Goal: Task Accomplishment & Management: Use online tool/utility

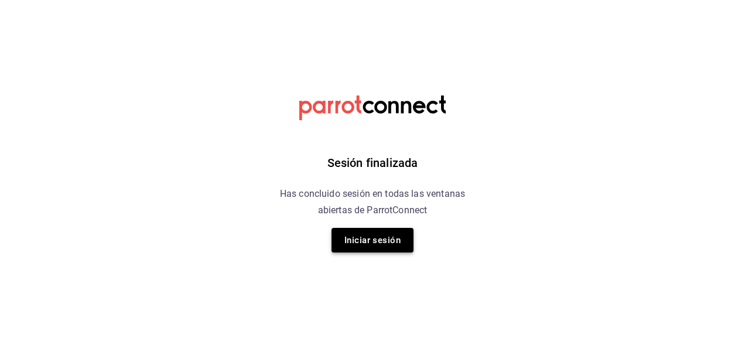
click at [363, 243] on button "Iniciar sesión" at bounding box center [373, 240] width 82 height 25
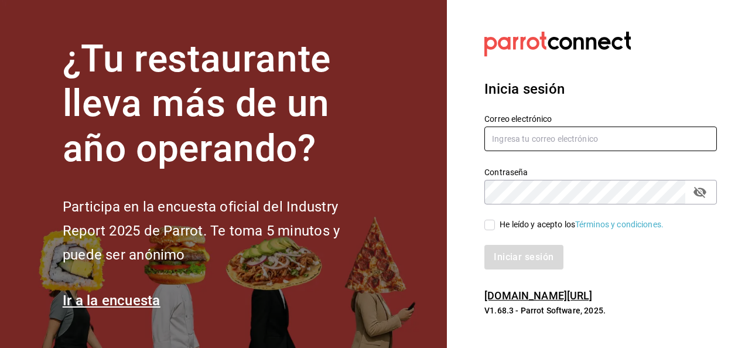
type input "[PERSON_NAME][EMAIL_ADDRESS][PERSON_NAME][DOMAIN_NAME]"
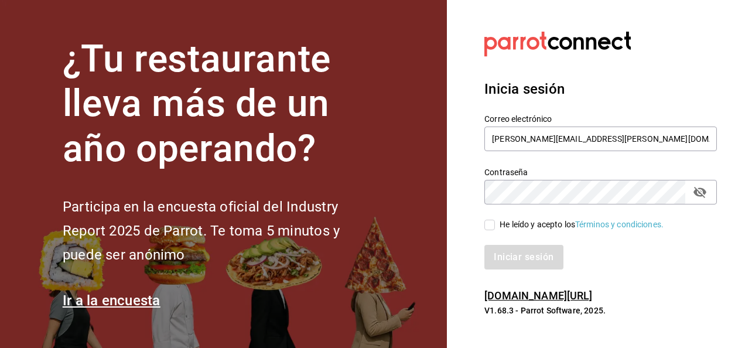
click at [487, 227] on input "He leído y acepto los Términos y condiciones." at bounding box center [490, 225] width 11 height 11
checkbox input "true"
click at [507, 251] on button "Iniciar sesión" at bounding box center [525, 257] width 80 height 25
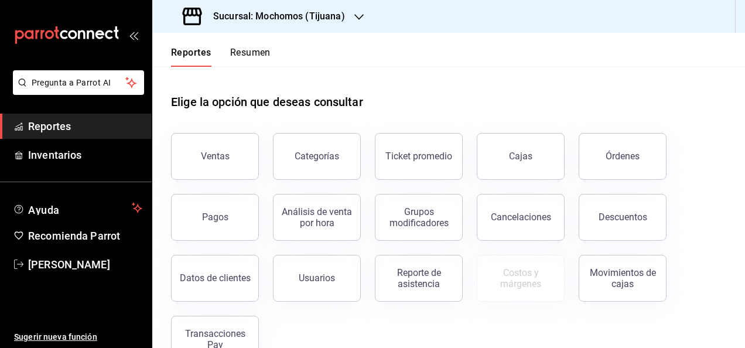
click at [361, 16] on icon "button" at bounding box center [359, 17] width 9 height 6
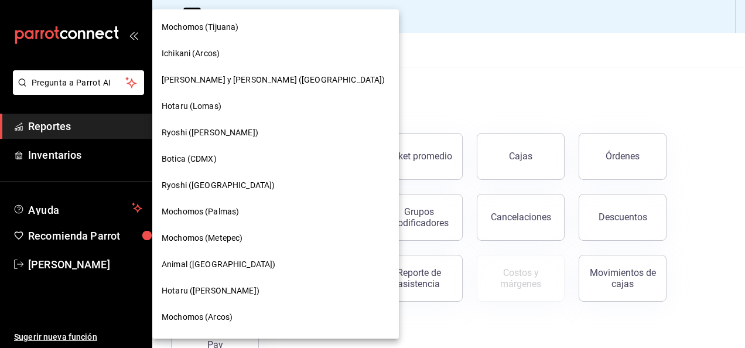
click at [274, 105] on div "Hotaru (Lomas)" at bounding box center [276, 106] width 228 height 12
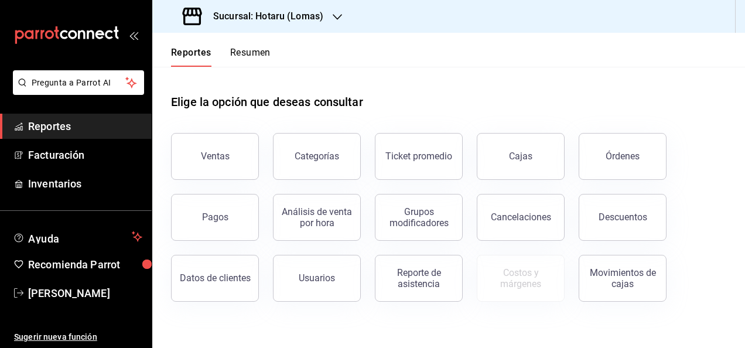
click at [343, 13] on div "Sucursal: Hotaru (Lomas)" at bounding box center [254, 16] width 185 height 33
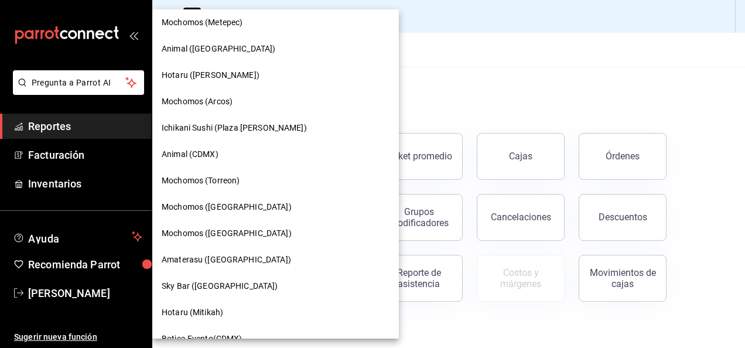
scroll to position [234, 0]
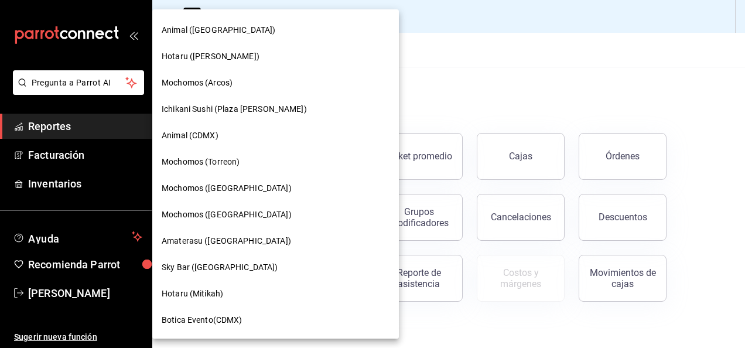
click at [255, 245] on span "Amaterasu (Metropolitan)" at bounding box center [227, 241] width 130 height 12
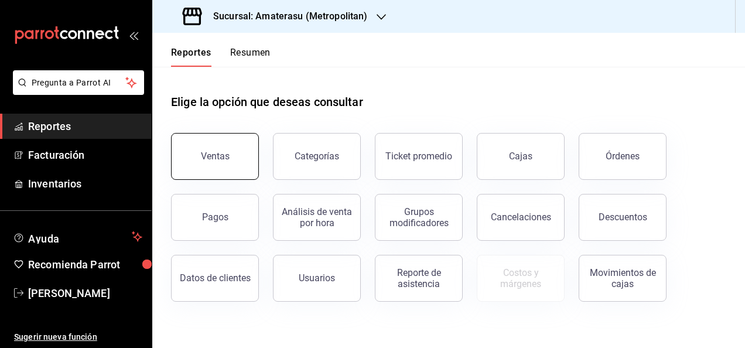
click at [242, 152] on button "Ventas" at bounding box center [215, 156] width 88 height 47
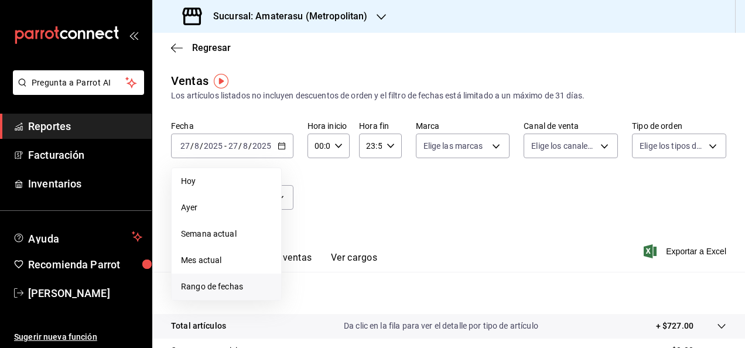
click at [264, 284] on span "Rango de fechas" at bounding box center [226, 287] width 91 height 12
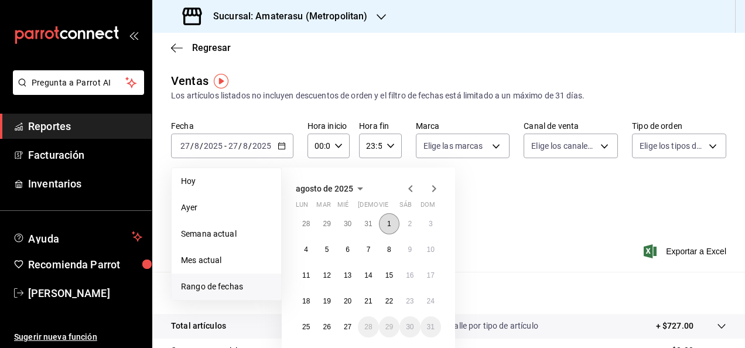
click at [379, 223] on button "1" at bounding box center [389, 223] width 21 height 21
click at [352, 328] on abbr "27" at bounding box center [348, 327] width 8 height 8
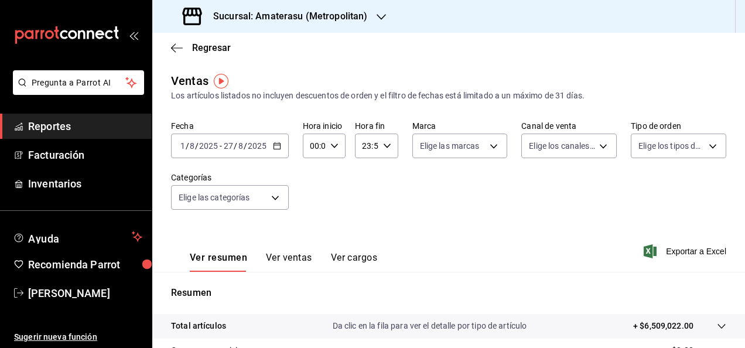
click at [333, 148] on \(Stroke\) "button" at bounding box center [334, 146] width 7 height 4
click at [310, 205] on button "05" at bounding box center [312, 199] width 16 height 23
type input "05:00"
click at [384, 155] on div at bounding box center [372, 174] width 745 height 348
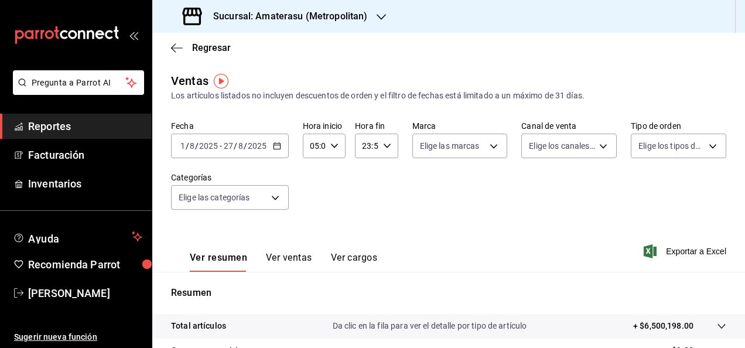
click at [386, 149] on icon "button" at bounding box center [387, 146] width 8 height 8
click at [364, 201] on span "05" at bounding box center [364, 203] width 2 height 9
click at [383, 181] on button "00" at bounding box center [385, 175] width 16 height 23
type input "05:00"
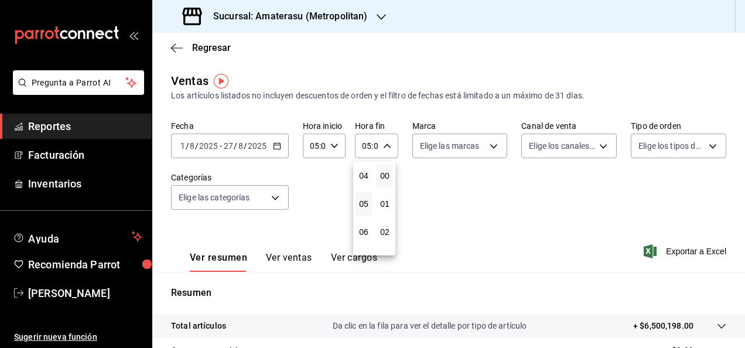
click at [386, 180] on button "00" at bounding box center [385, 175] width 16 height 23
click at [451, 190] on div at bounding box center [372, 174] width 745 height 348
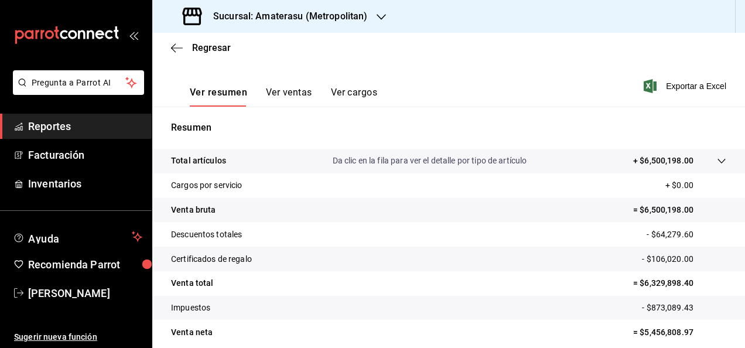
scroll to position [213, 0]
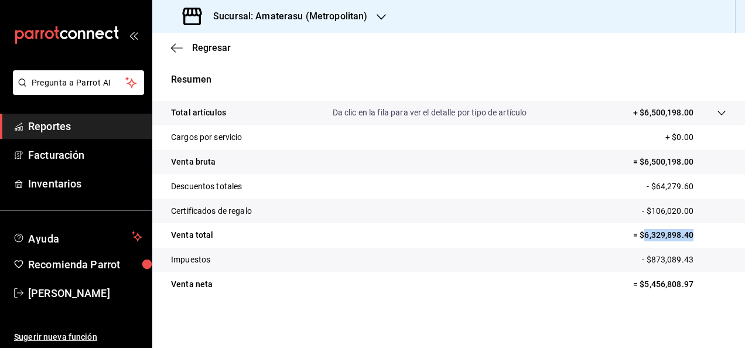
drag, startPoint x: 635, startPoint y: 236, endPoint x: 693, endPoint y: 238, distance: 57.5
click at [693, 238] on p "= $6,329,898.40" at bounding box center [679, 235] width 93 height 12
copy p "6,329,898.40"
click at [129, 122] on span "Reportes" at bounding box center [85, 126] width 114 height 16
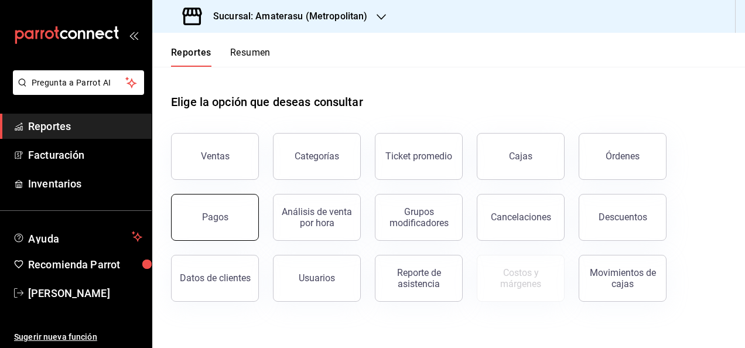
click at [226, 210] on button "Pagos" at bounding box center [215, 217] width 88 height 47
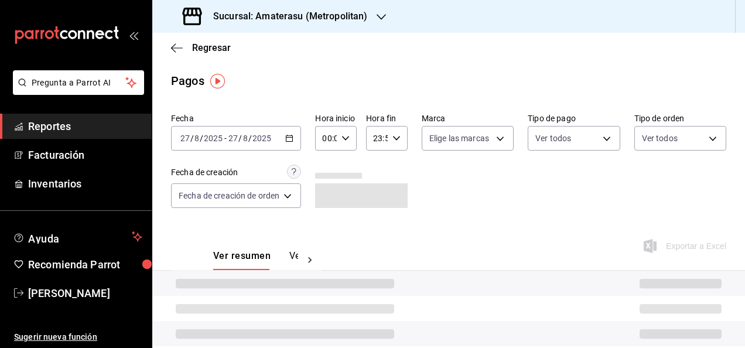
click at [293, 138] on \(Stroke\) "button" at bounding box center [289, 138] width 7 height 6
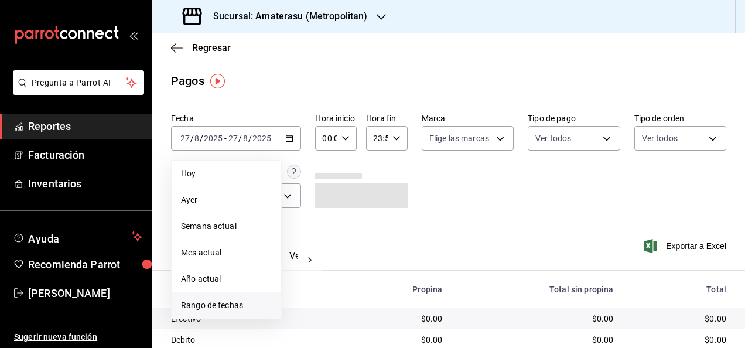
click at [213, 305] on span "Rango de fechas" at bounding box center [226, 305] width 91 height 12
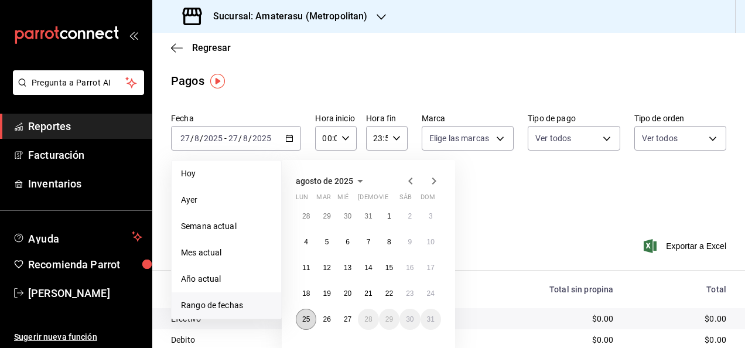
click at [305, 318] on abbr "25" at bounding box center [306, 319] width 8 height 8
click at [349, 319] on abbr "27" at bounding box center [348, 319] width 8 height 8
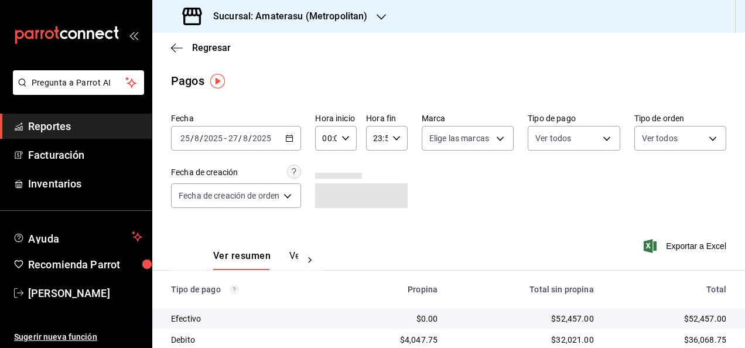
click at [353, 142] on div "00:00 Hora inicio" at bounding box center [336, 138] width 42 height 25
click at [326, 189] on span "05" at bounding box center [327, 191] width 2 height 9
type input "05:00"
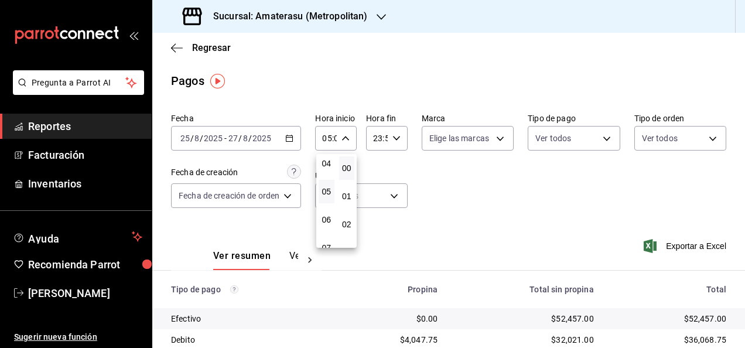
click at [401, 142] on div at bounding box center [372, 174] width 745 height 348
click at [397, 141] on icon "button" at bounding box center [397, 138] width 8 height 8
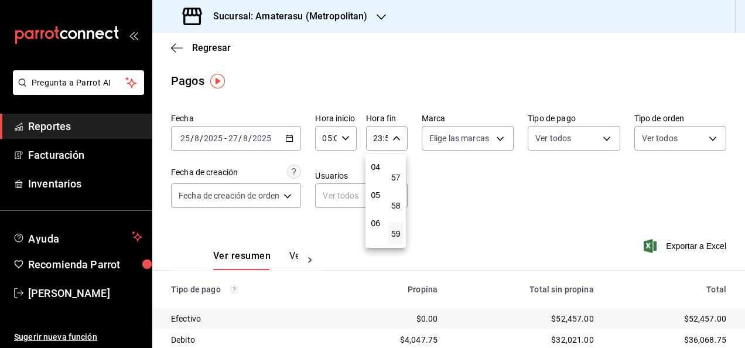
scroll to position [113, 0]
click at [376, 198] on span "05" at bounding box center [376, 196] width 2 height 9
click at [397, 164] on span "00" at bounding box center [397, 167] width 2 height 9
type input "05:00"
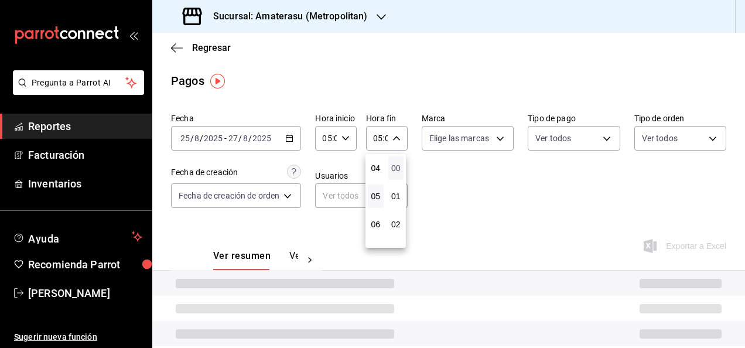
click at [397, 164] on span "00" at bounding box center [397, 167] width 2 height 9
click at [445, 171] on div at bounding box center [372, 174] width 745 height 348
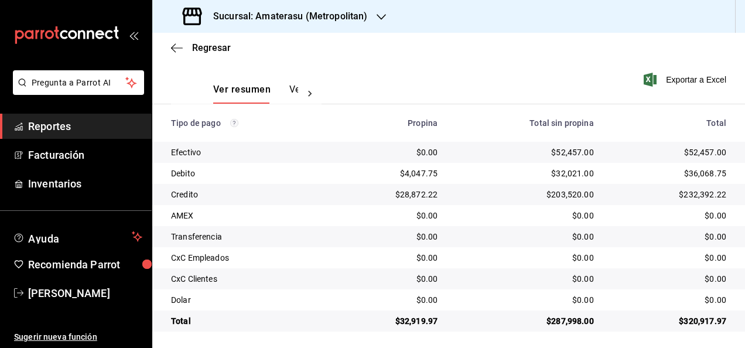
scroll to position [169, 0]
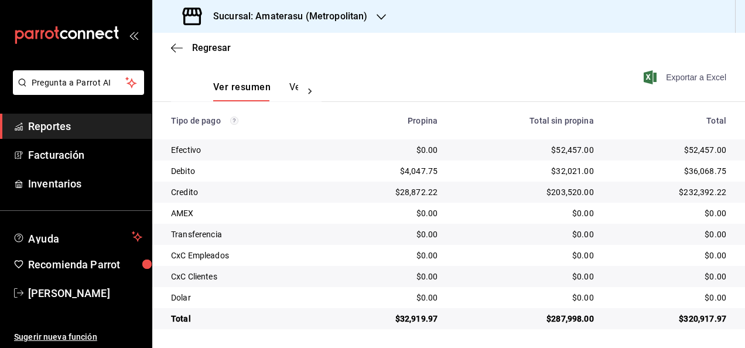
click at [677, 76] on span "Exportar a Excel" at bounding box center [686, 77] width 80 height 14
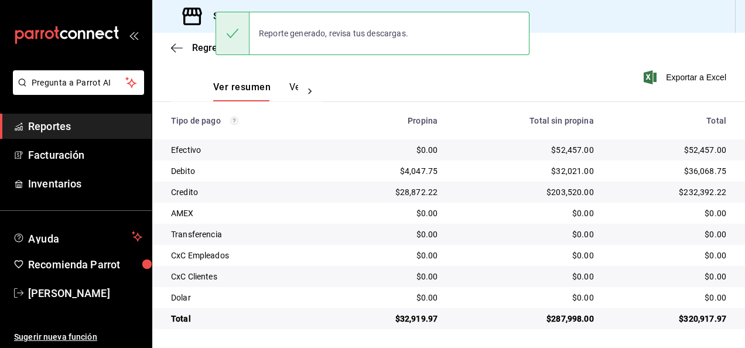
click at [327, 73] on div "Ver resumen Ver pagos Exportar a Excel" at bounding box center [448, 84] width 593 height 62
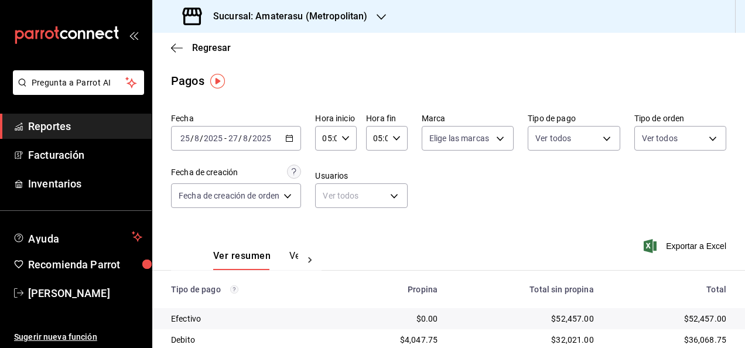
click at [381, 15] on icon "button" at bounding box center [381, 16] width 9 height 9
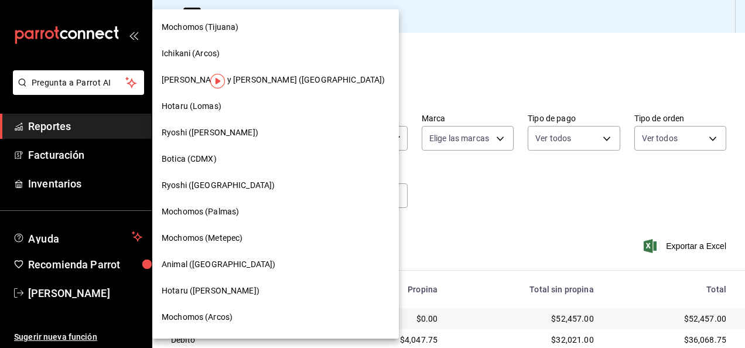
click at [258, 110] on div "Hotaru (Lomas)" at bounding box center [276, 106] width 228 height 12
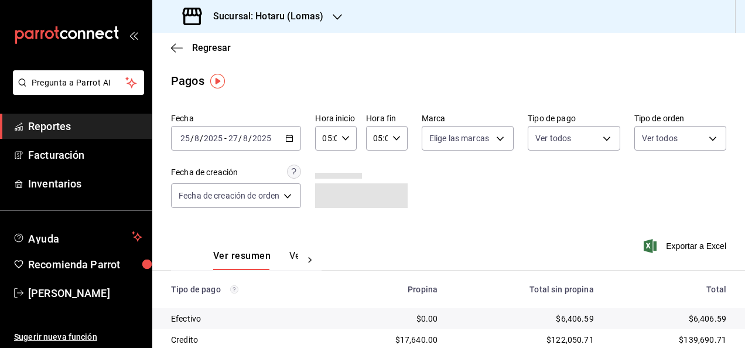
click at [83, 124] on span "Reportes" at bounding box center [85, 126] width 114 height 16
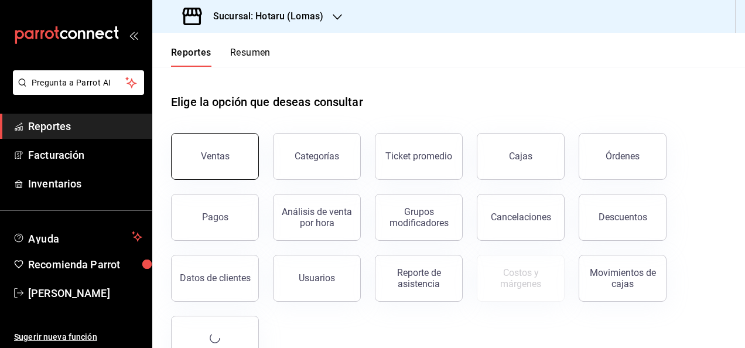
click at [220, 144] on button "Ventas" at bounding box center [215, 156] width 88 height 47
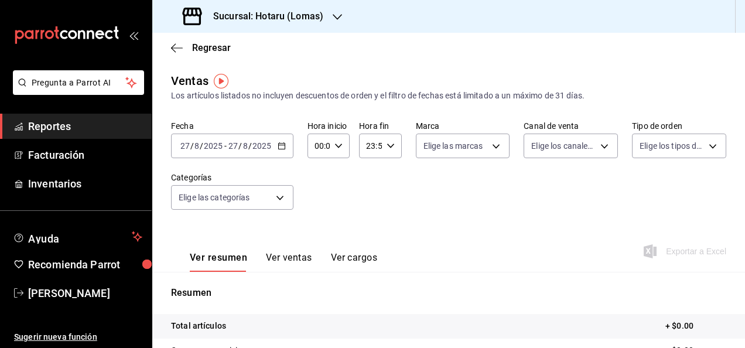
click at [284, 145] on icon "button" at bounding box center [282, 146] width 8 height 8
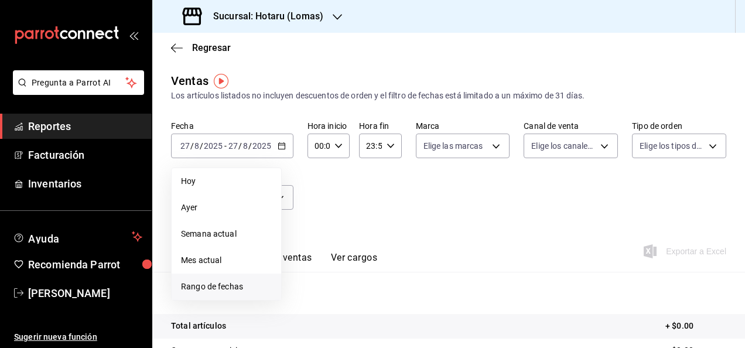
click at [239, 287] on span "Rango de fechas" at bounding box center [226, 287] width 91 height 12
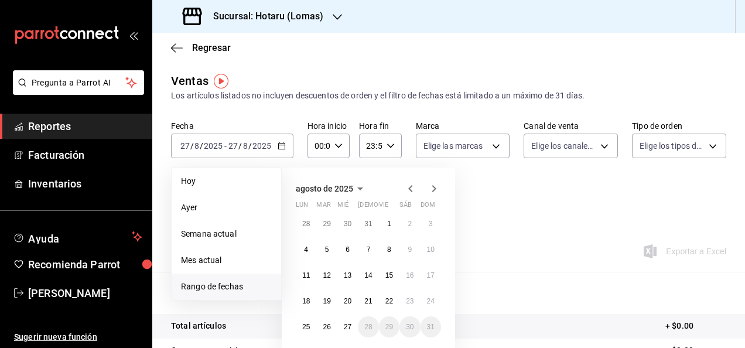
click at [409, 188] on icon "button" at bounding box center [410, 188] width 4 height 7
click at [387, 220] on button "1" at bounding box center [389, 223] width 21 height 21
click at [347, 323] on abbr "27" at bounding box center [348, 327] width 8 height 8
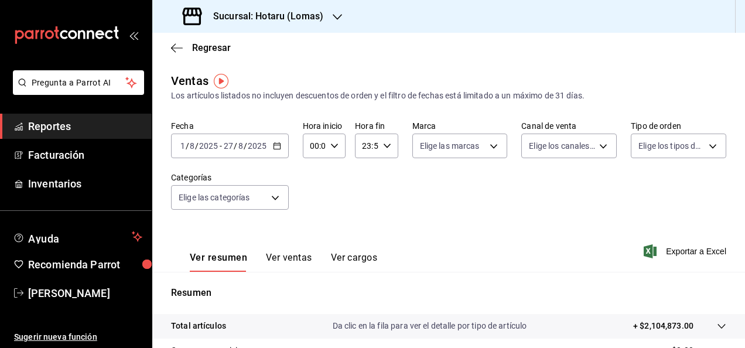
click at [339, 154] on div "00:00 Hora inicio" at bounding box center [324, 146] width 43 height 25
click at [311, 199] on span "05" at bounding box center [312, 199] width 2 height 9
type input "05:00"
click at [390, 168] on div at bounding box center [372, 174] width 745 height 348
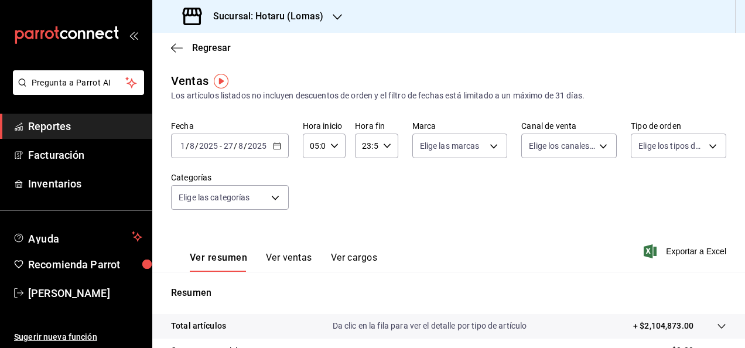
click at [388, 150] on div "23:59 Hora fin" at bounding box center [376, 146] width 43 height 25
click at [361, 195] on button "05" at bounding box center [364, 203] width 16 height 23
click at [384, 178] on span "00" at bounding box center [385, 175] width 2 height 9
type input "05:00"
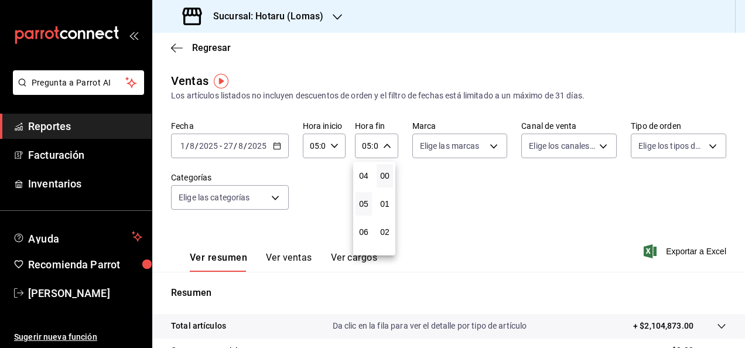
click at [438, 175] on div at bounding box center [372, 174] width 745 height 348
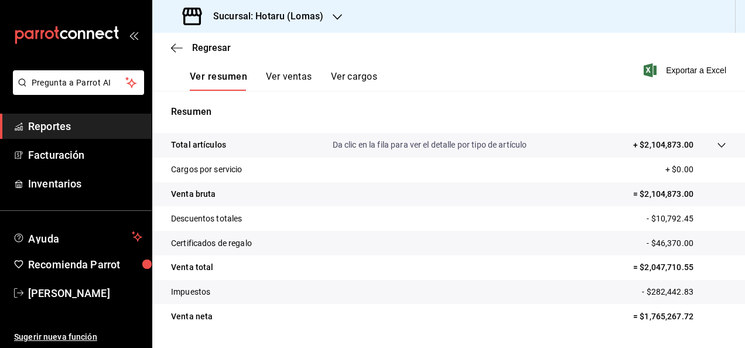
scroll to position [213, 0]
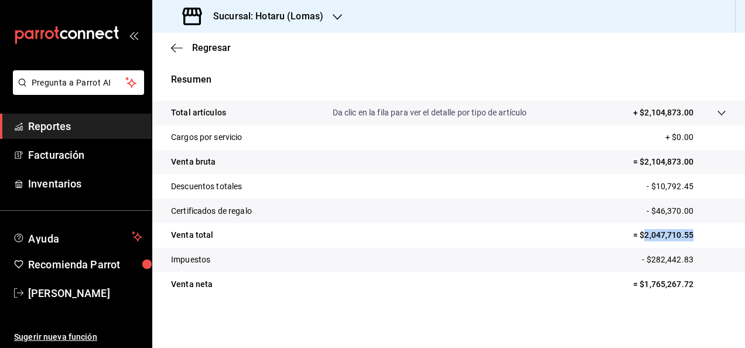
drag, startPoint x: 635, startPoint y: 238, endPoint x: 690, endPoint y: 236, distance: 54.6
click at [690, 236] on p "= $2,047,710.55" at bounding box center [679, 235] width 93 height 12
copy p "2,047,710.55"
click at [84, 121] on span "Reportes" at bounding box center [85, 126] width 114 height 16
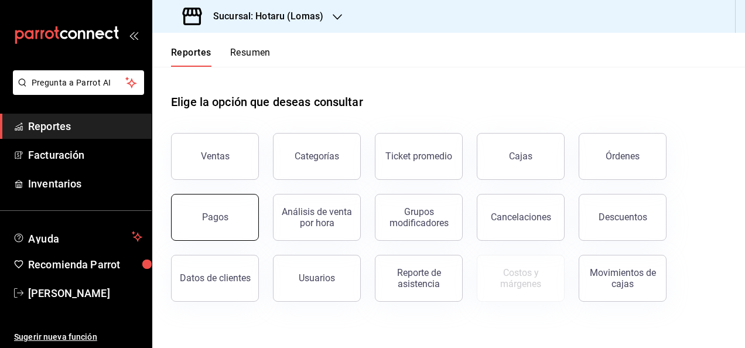
click at [206, 214] on div "Pagos" at bounding box center [215, 217] width 26 height 11
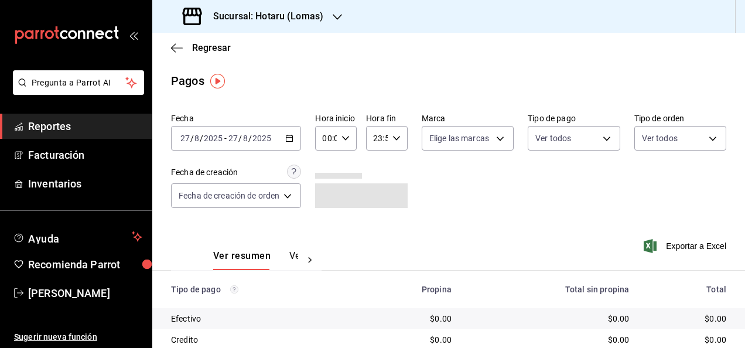
click at [293, 140] on icon "button" at bounding box center [289, 138] width 8 height 8
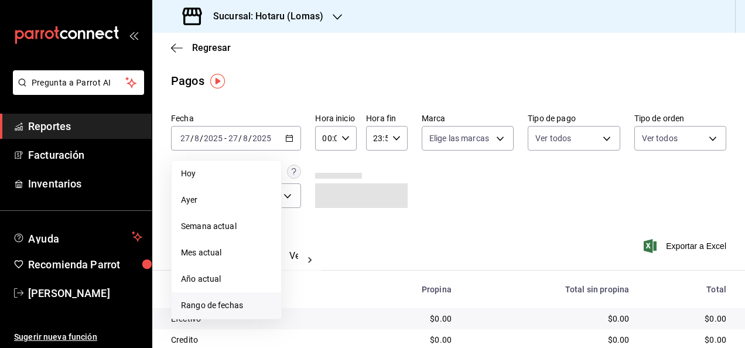
click at [233, 302] on span "Rango de fechas" at bounding box center [226, 305] width 91 height 12
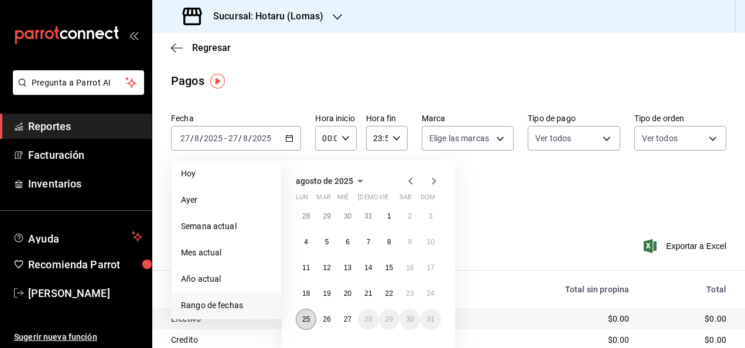
click at [304, 321] on abbr "25" at bounding box center [306, 319] width 8 height 8
click at [306, 322] on abbr "25" at bounding box center [306, 319] width 8 height 8
click at [340, 320] on button "27" at bounding box center [348, 319] width 21 height 21
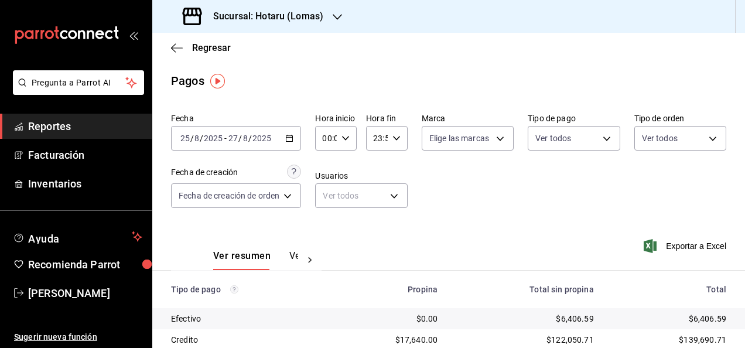
click at [347, 141] on icon "button" at bounding box center [346, 138] width 8 height 8
click at [328, 195] on span "05" at bounding box center [327, 191] width 2 height 9
type input "05:00"
click at [382, 168] on div at bounding box center [372, 174] width 745 height 348
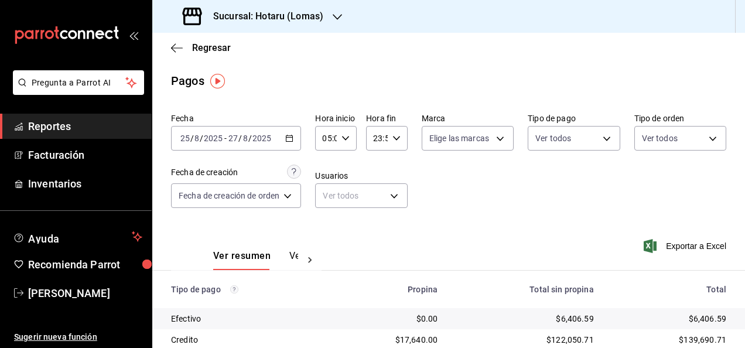
click at [395, 139] on icon "button" at bounding box center [397, 138] width 8 height 8
click at [374, 191] on button "05" at bounding box center [376, 196] width 16 height 23
click at [401, 165] on button "00" at bounding box center [397, 167] width 16 height 23
type input "05:00"
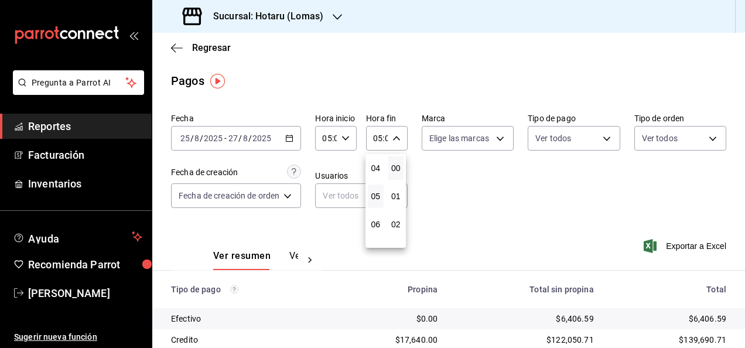
click at [501, 190] on div at bounding box center [372, 174] width 745 height 348
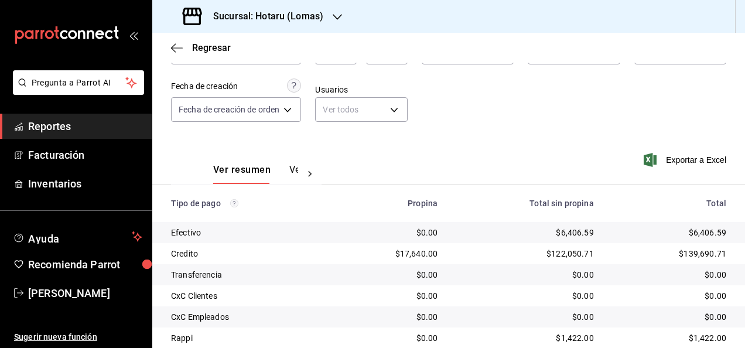
scroll to position [68, 0]
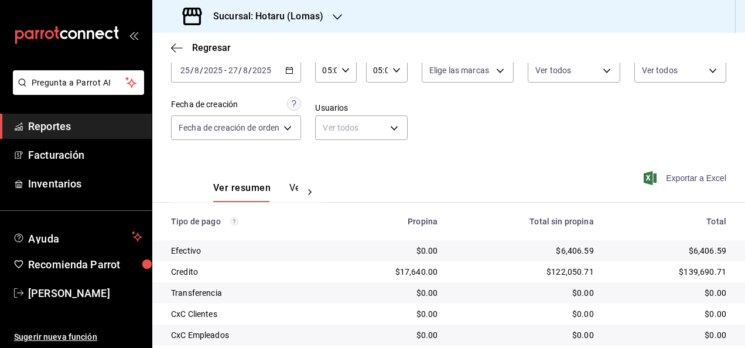
click at [663, 180] on span "Exportar a Excel" at bounding box center [686, 178] width 80 height 14
click at [333, 16] on icon "button" at bounding box center [337, 17] width 9 height 6
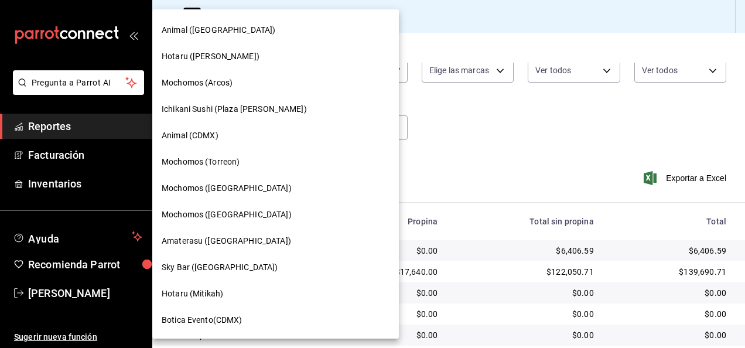
scroll to position [176, 0]
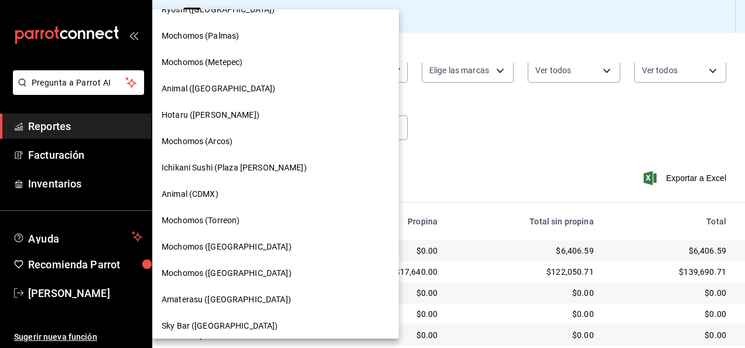
click at [257, 128] on div "Hotaru (Valle)" at bounding box center [275, 115] width 247 height 26
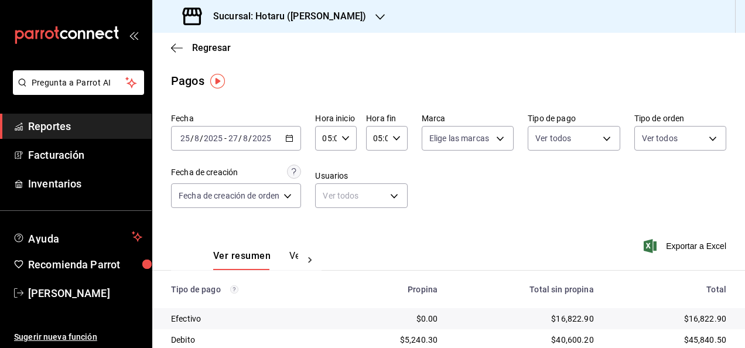
click at [292, 135] on icon "button" at bounding box center [289, 138] width 8 height 8
click at [109, 125] on span "Reportes" at bounding box center [85, 126] width 114 height 16
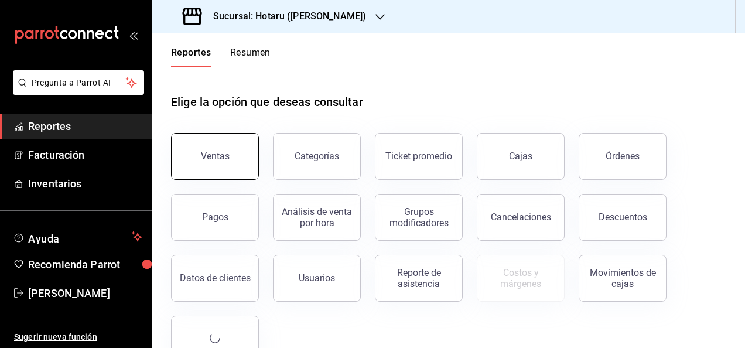
click at [233, 140] on button "Ventas" at bounding box center [215, 156] width 88 height 47
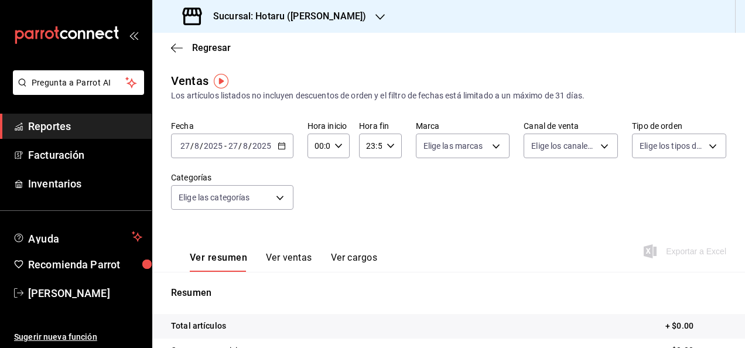
click at [281, 146] on icon "button" at bounding box center [282, 146] width 8 height 8
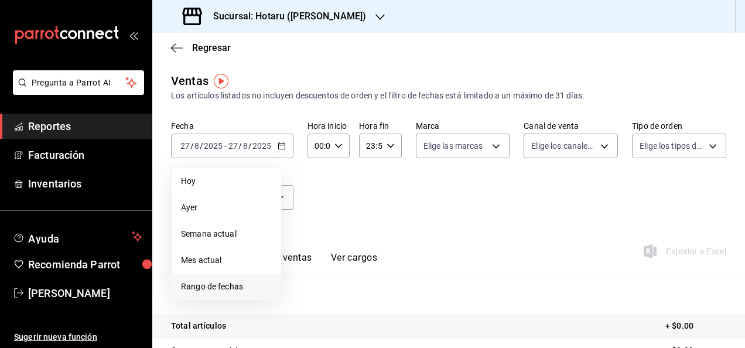
click at [239, 282] on span "Rango de fechas" at bounding box center [226, 287] width 91 height 12
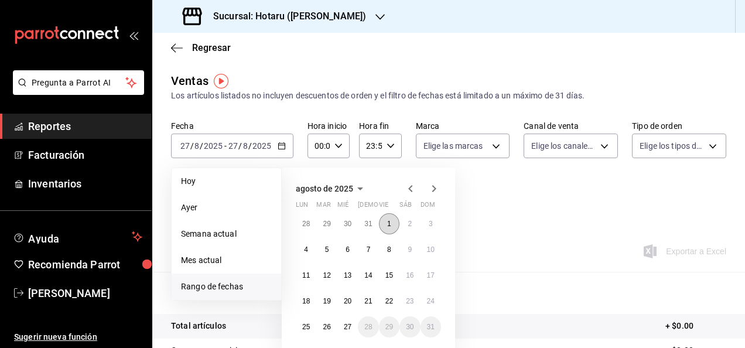
click at [391, 223] on button "1" at bounding box center [389, 223] width 21 height 21
click at [392, 223] on button "1" at bounding box center [389, 223] width 21 height 21
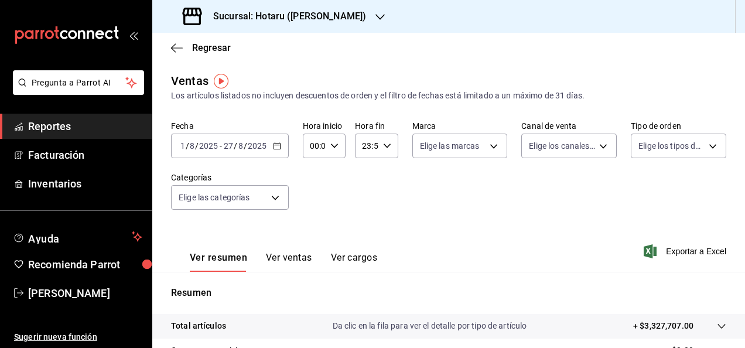
click at [336, 150] on div "00:00 Hora inicio" at bounding box center [324, 146] width 43 height 25
click at [313, 199] on span "05" at bounding box center [312, 199] width 2 height 9
type input "05:00"
click at [368, 172] on div at bounding box center [372, 174] width 745 height 348
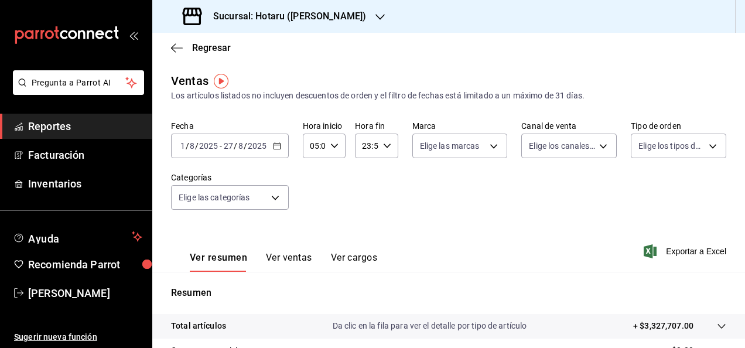
click at [384, 145] on icon "button" at bounding box center [387, 146] width 8 height 8
click at [363, 201] on span "05" at bounding box center [364, 203] width 2 height 9
click at [386, 181] on button "00" at bounding box center [385, 175] width 16 height 23
type input "05:00"
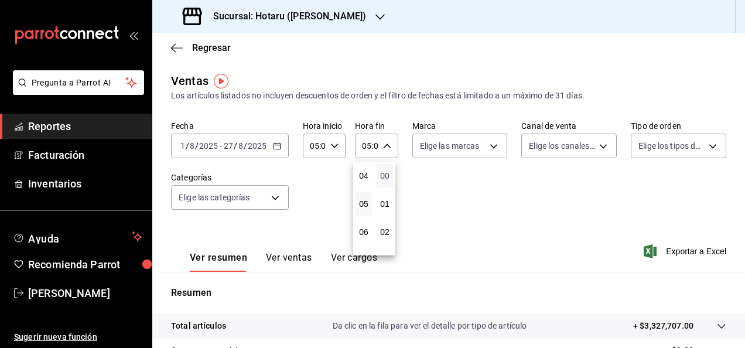
click at [386, 175] on span "00" at bounding box center [385, 175] width 2 height 9
click at [440, 185] on div at bounding box center [372, 174] width 745 height 348
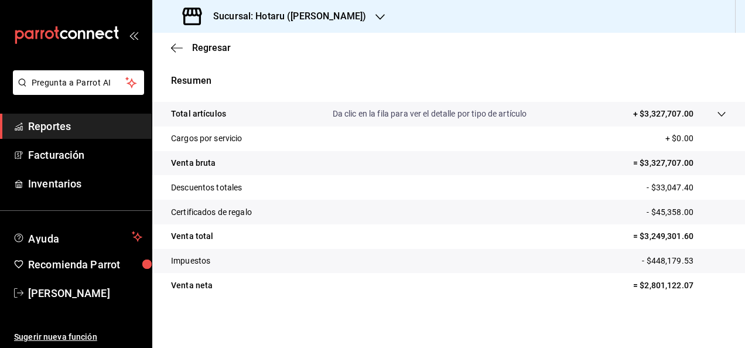
scroll to position [213, 0]
drag, startPoint x: 636, startPoint y: 233, endPoint x: 691, endPoint y: 229, distance: 55.8
click at [691, 229] on p "= $3,249,301.60" at bounding box center [679, 235] width 93 height 12
copy p "3,249,301.60"
click at [105, 130] on span "Reportes" at bounding box center [85, 126] width 114 height 16
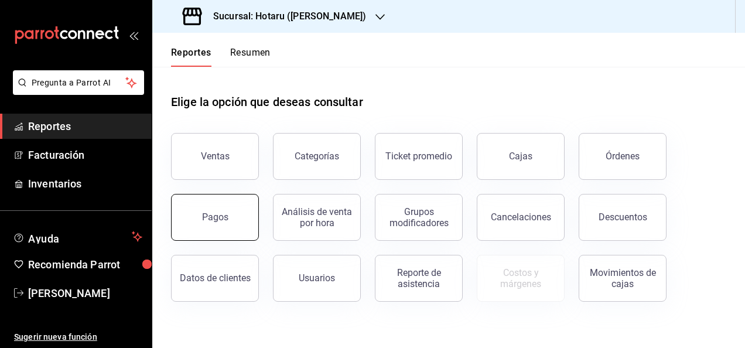
click at [205, 215] on div "Pagos" at bounding box center [215, 217] width 26 height 11
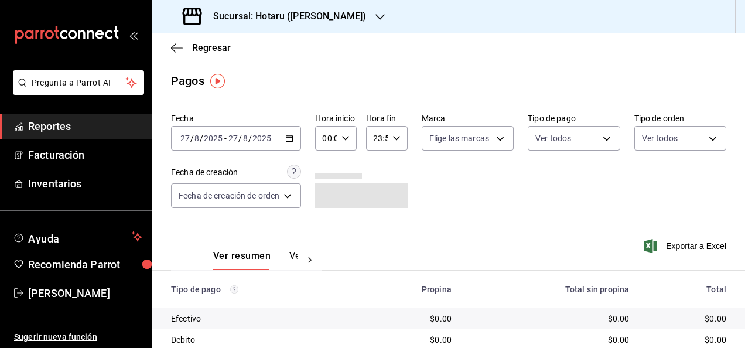
click at [287, 134] on icon "button" at bounding box center [289, 138] width 8 height 8
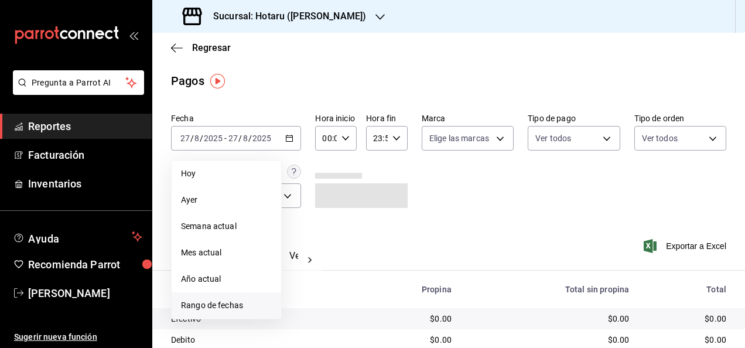
click at [251, 308] on span "Rango de fechas" at bounding box center [226, 305] width 91 height 12
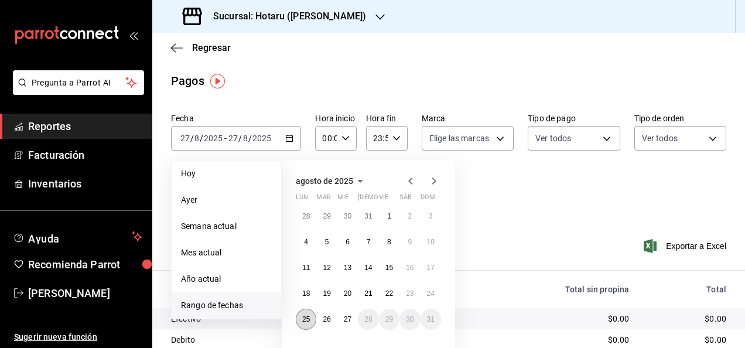
click at [305, 320] on abbr "25" at bounding box center [306, 319] width 8 height 8
click at [345, 318] on abbr "27" at bounding box center [348, 319] width 8 height 8
click at [305, 323] on abbr "25" at bounding box center [306, 319] width 8 height 8
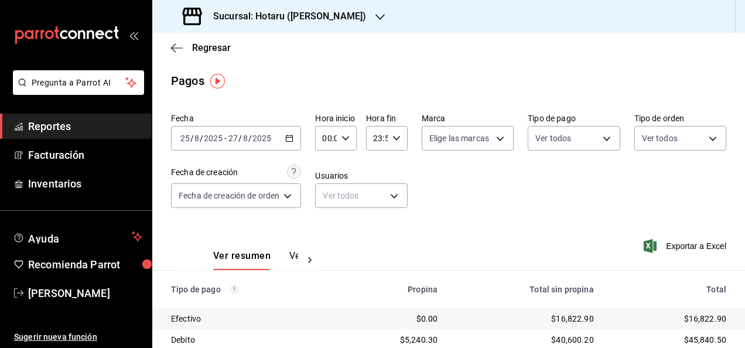
click at [352, 138] on div "00:00 Hora inicio" at bounding box center [336, 138] width 42 height 25
click at [327, 195] on span "05" at bounding box center [327, 191] width 2 height 9
type input "05:00"
click at [387, 165] on div at bounding box center [372, 174] width 745 height 348
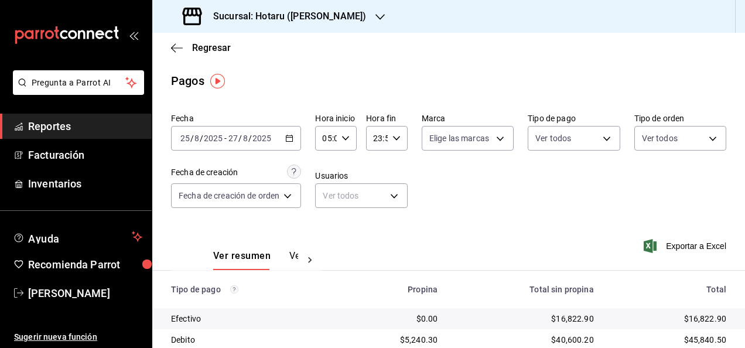
click at [404, 137] on div "23:59 Hora fin" at bounding box center [387, 138] width 42 height 25
click at [375, 196] on span "05" at bounding box center [376, 196] width 2 height 9
click at [396, 169] on span "00" at bounding box center [397, 167] width 2 height 9
type input "05:00"
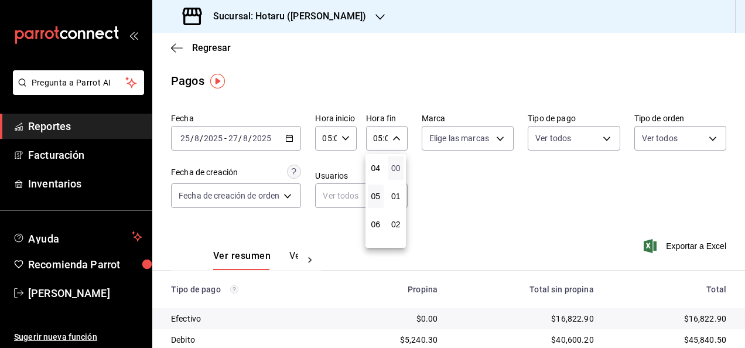
click at [397, 166] on span "00" at bounding box center [397, 167] width 2 height 9
click at [476, 189] on div at bounding box center [372, 174] width 745 height 348
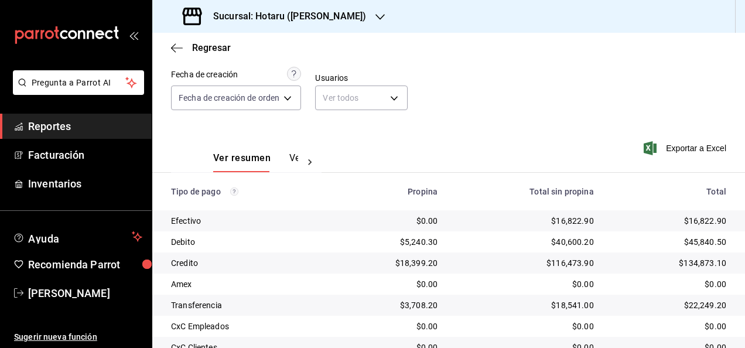
scroll to position [14, 0]
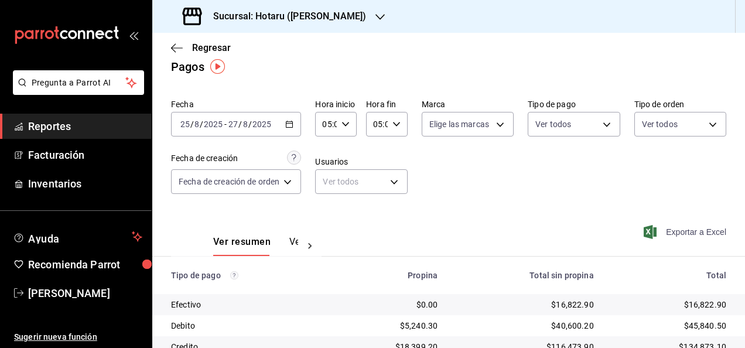
click at [647, 231] on icon "button" at bounding box center [650, 232] width 13 height 14
click at [292, 130] on div "2025-08-25 25 / 8 / 2025 - 2025-08-27 27 / 8 / 2025" at bounding box center [236, 124] width 130 height 25
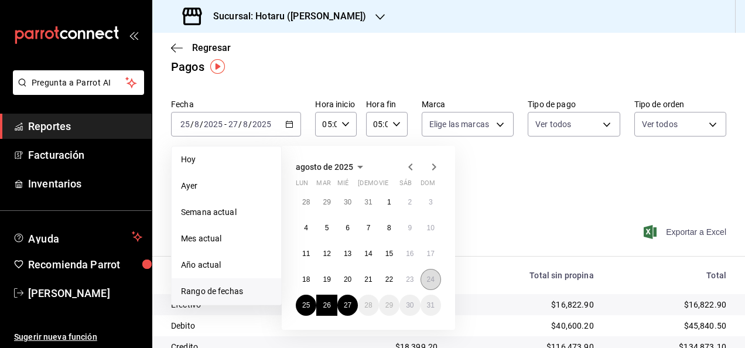
click at [431, 282] on abbr "24" at bounding box center [431, 279] width 8 height 8
click at [345, 305] on abbr "27" at bounding box center [348, 305] width 8 height 8
type input "00:00"
type input "23:59"
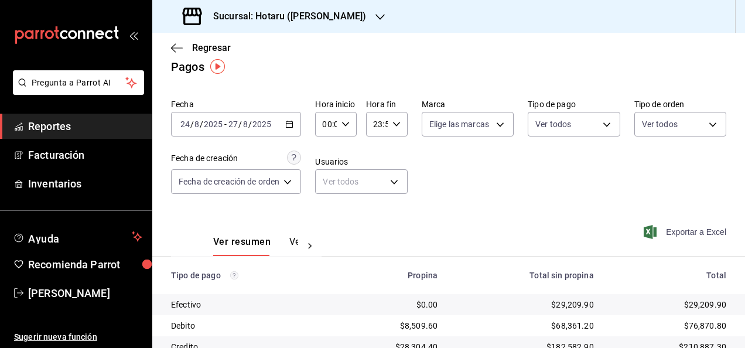
click at [343, 124] on icon "button" at bounding box center [346, 124] width 8 height 8
click at [327, 183] on button "05" at bounding box center [327, 177] width 16 height 23
type input "05:00"
click at [397, 127] on div at bounding box center [372, 174] width 745 height 348
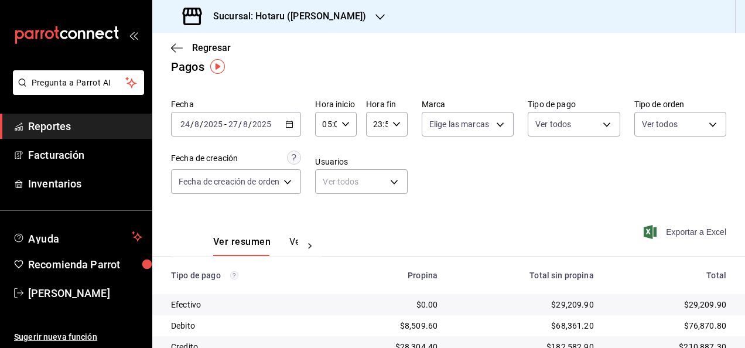
click at [397, 127] on icon "button" at bounding box center [397, 124] width 8 height 8
click at [375, 184] on span "05" at bounding box center [376, 182] width 2 height 9
click at [407, 154] on div at bounding box center [372, 174] width 745 height 348
click at [397, 129] on div "05:59 Hora fin" at bounding box center [387, 124] width 42 height 25
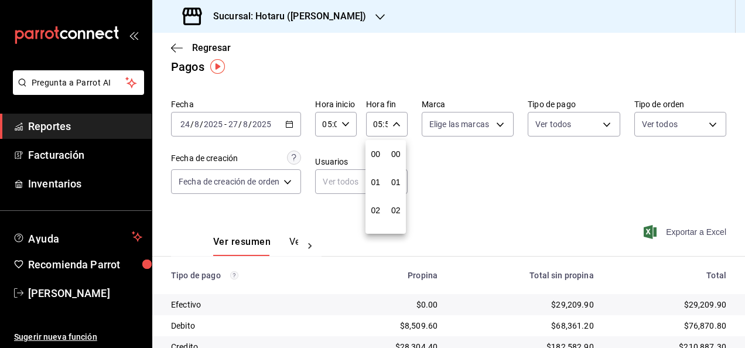
scroll to position [141, 0]
click at [399, 154] on button "57" at bounding box center [397, 163] width 16 height 23
click at [397, 154] on span "00" at bounding box center [397, 153] width 2 height 9
type input "05:00"
click at [397, 154] on span "00" at bounding box center [397, 153] width 2 height 9
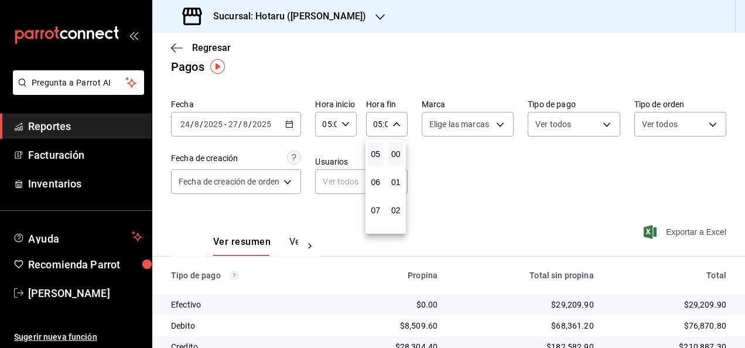
click at [489, 164] on div at bounding box center [372, 174] width 745 height 348
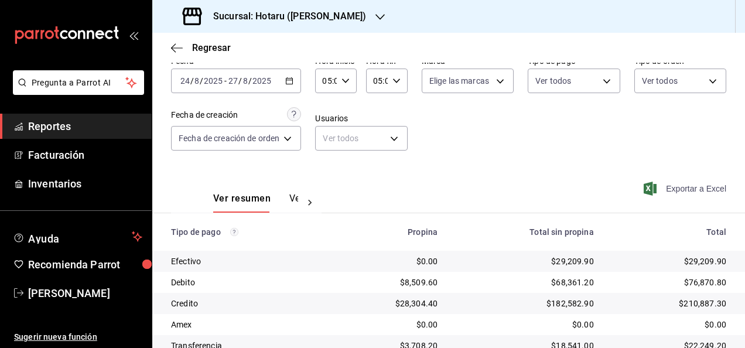
scroll to position [73, 0]
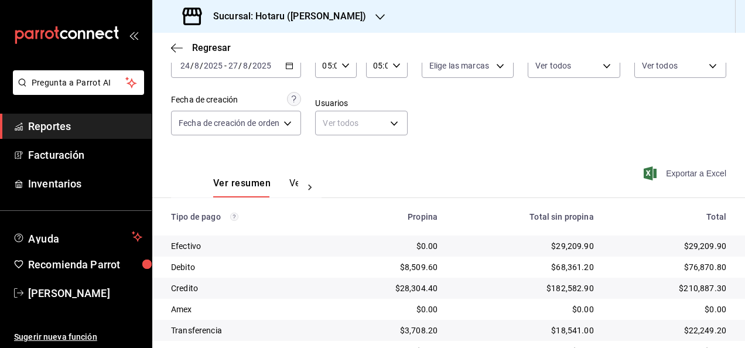
click at [679, 178] on span "Exportar a Excel" at bounding box center [686, 173] width 80 height 14
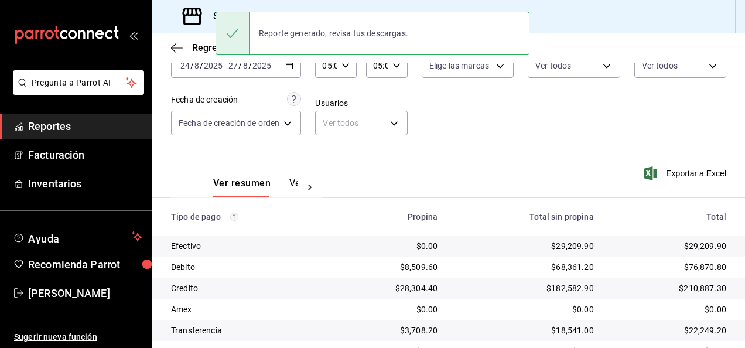
click at [380, 159] on div "Ver resumen Ver pagos Exportar a Excel" at bounding box center [448, 180] width 593 height 62
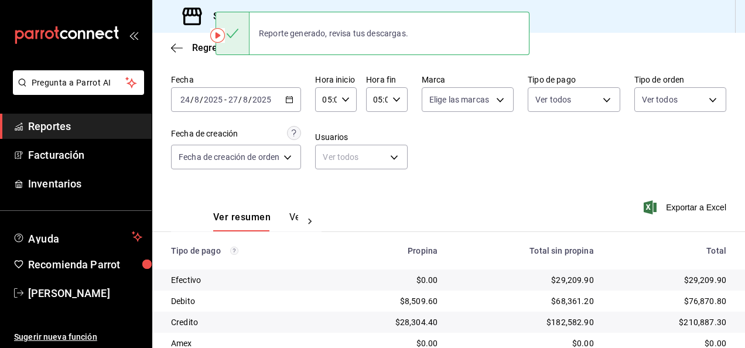
scroll to position [35, 0]
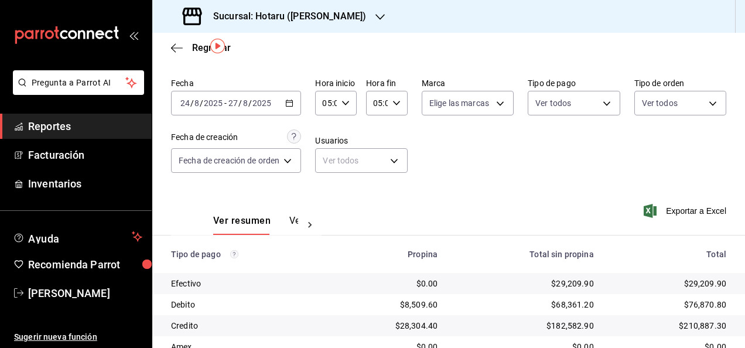
click at [291, 101] on \(Stroke\) "button" at bounding box center [289, 103] width 7 height 6
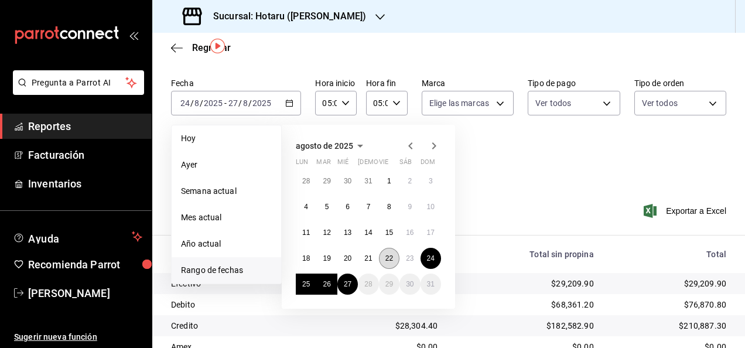
click at [393, 256] on abbr "22" at bounding box center [390, 258] width 8 height 8
click at [353, 283] on button "27" at bounding box center [348, 284] width 21 height 21
type input "00:00"
type input "23:59"
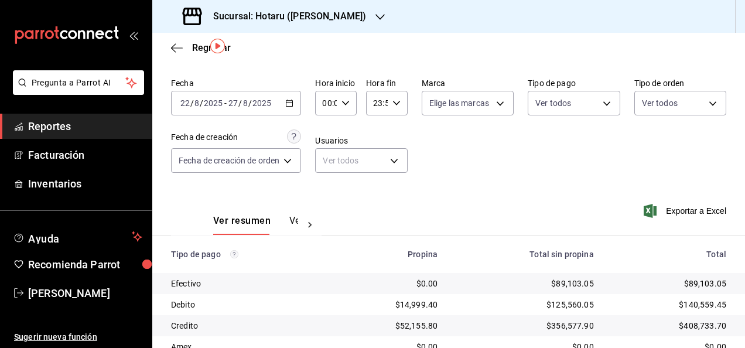
click at [345, 104] on \(Stroke\) "button" at bounding box center [345, 103] width 7 height 4
click at [328, 158] on span "05" at bounding box center [327, 156] width 2 height 9
type input "05:00"
click at [389, 101] on div at bounding box center [372, 174] width 745 height 348
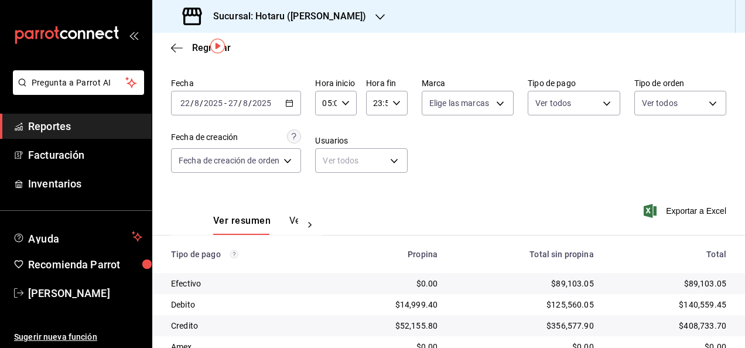
click at [409, 104] on div "Fecha 2025-08-22 22 / 8 / 2025 - 2025-08-27 27 / 8 / 2025 Hora inicio 05:00 Hor…" at bounding box center [449, 130] width 556 height 114
click at [394, 104] on \(Stroke\) "button" at bounding box center [396, 103] width 7 height 4
click at [376, 160] on span "05" at bounding box center [376, 160] width 2 height 9
click at [397, 136] on span "00" at bounding box center [397, 132] width 2 height 9
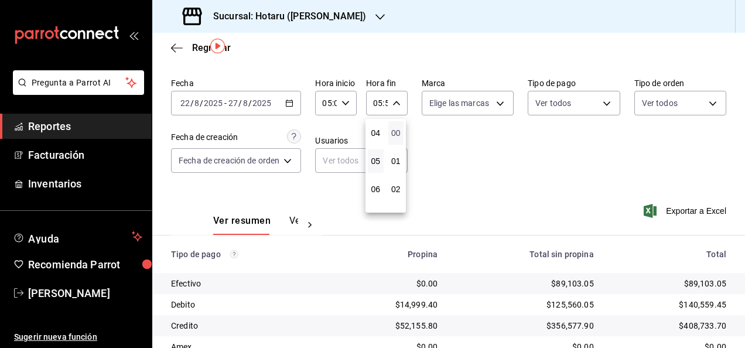
type input "05:00"
click at [397, 131] on span "00" at bounding box center [397, 132] width 2 height 9
click at [441, 134] on div at bounding box center [372, 174] width 745 height 348
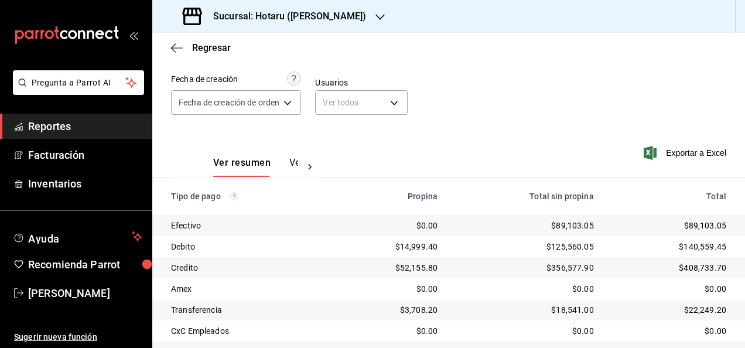
scroll to position [152, 0]
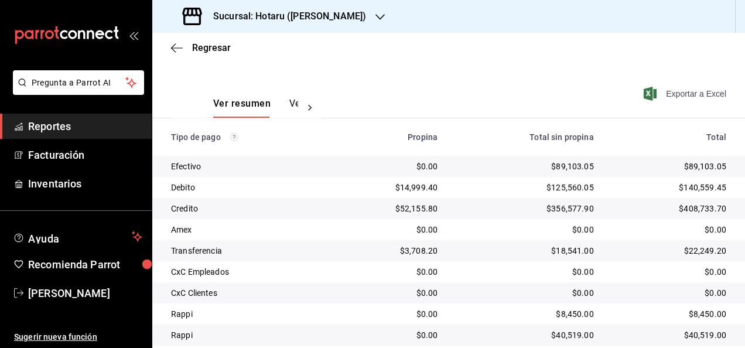
click at [681, 91] on span "Exportar a Excel" at bounding box center [686, 94] width 80 height 14
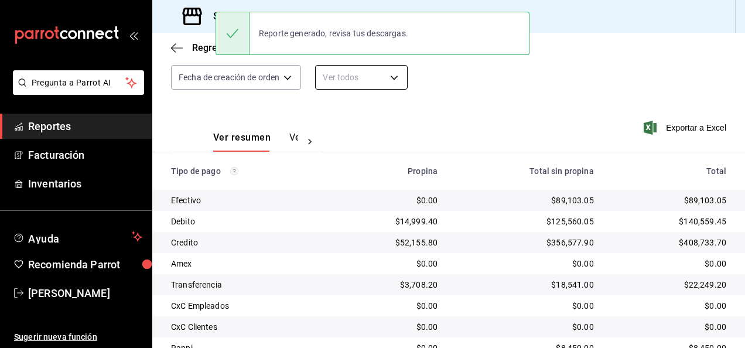
scroll to position [94, 0]
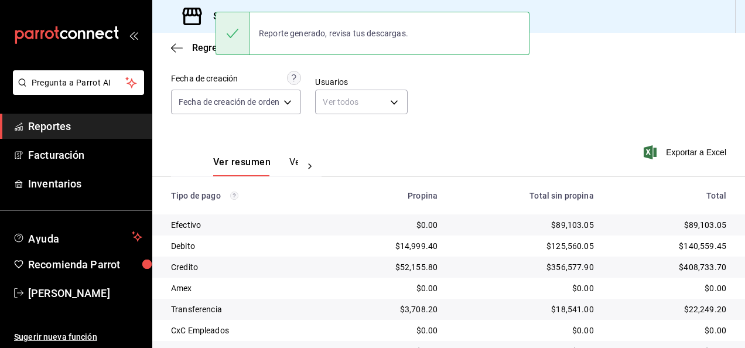
click at [359, 139] on div "Ver resumen Ver pagos Exportar a Excel" at bounding box center [448, 159] width 593 height 62
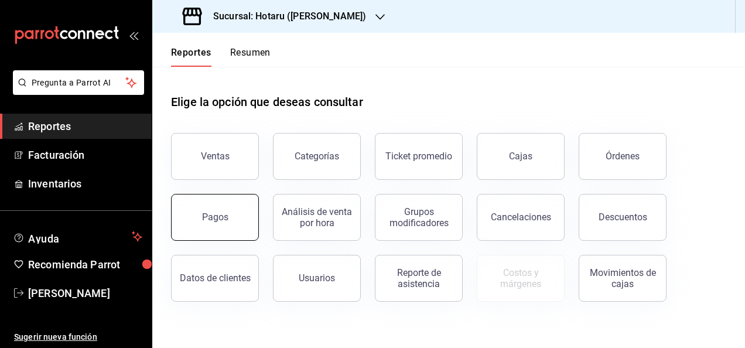
click at [199, 215] on button "Pagos" at bounding box center [215, 217] width 88 height 47
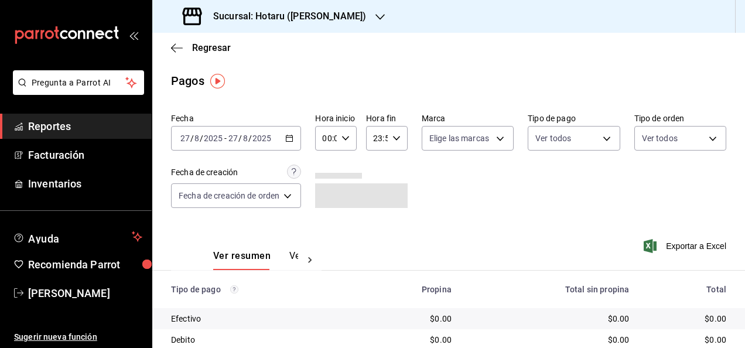
click at [292, 142] on \(Stroke\) "button" at bounding box center [289, 138] width 7 height 6
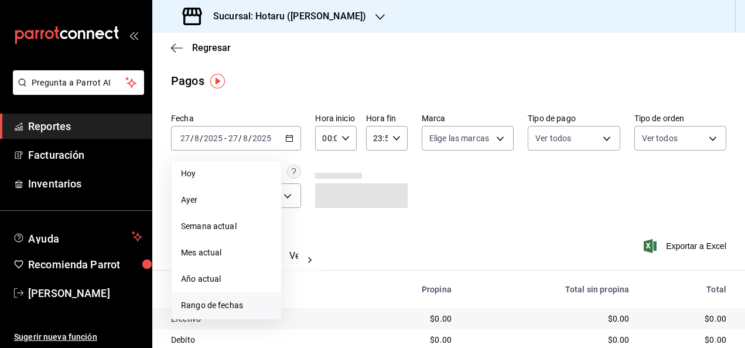
click at [240, 310] on span "Rango de fechas" at bounding box center [226, 305] width 91 height 12
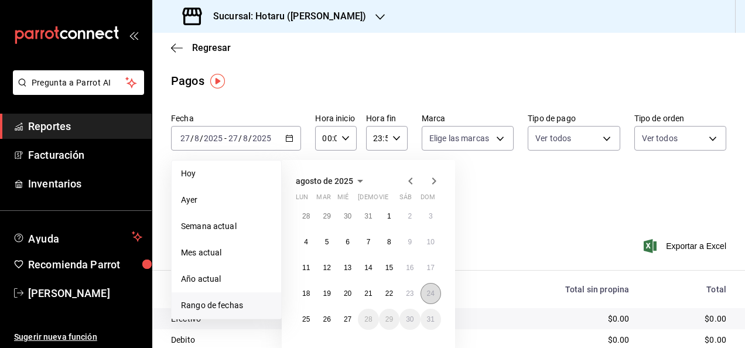
click at [432, 295] on abbr "24" at bounding box center [431, 293] width 8 height 8
click at [343, 319] on button "27" at bounding box center [348, 319] width 21 height 21
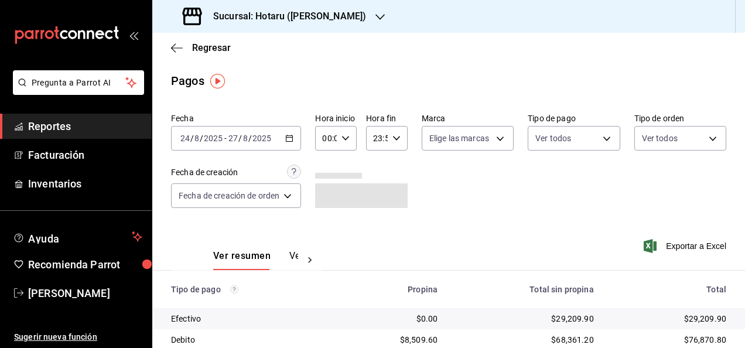
click at [346, 137] on icon "button" at bounding box center [346, 138] width 8 height 8
click at [328, 191] on span "05" at bounding box center [327, 191] width 2 height 9
type input "05:00"
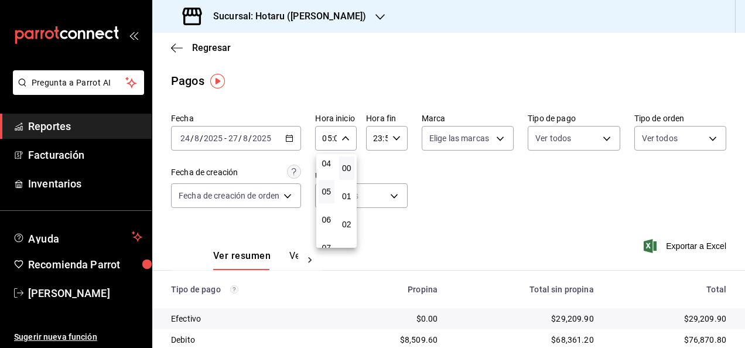
click at [400, 137] on div at bounding box center [372, 174] width 745 height 348
click at [400, 137] on div "23:59 Hora fin" at bounding box center [387, 138] width 42 height 25
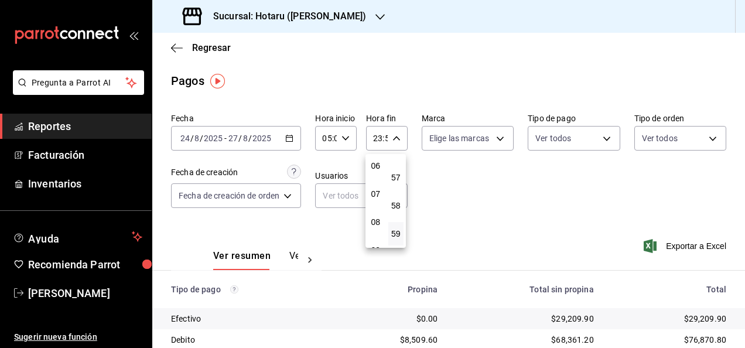
scroll to position [113, 0]
click at [376, 192] on span "05" at bounding box center [376, 196] width 2 height 9
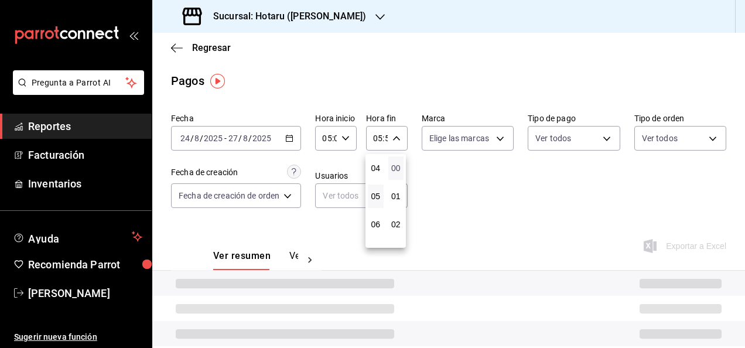
click at [397, 170] on span "00" at bounding box center [397, 167] width 2 height 9
type input "05:00"
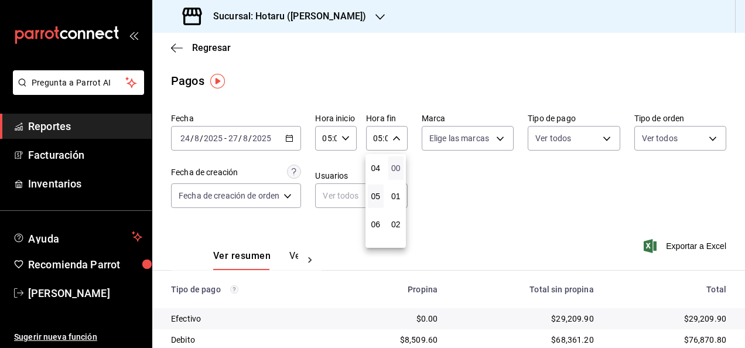
click at [397, 170] on span "00" at bounding box center [397, 167] width 2 height 9
click at [539, 224] on div at bounding box center [372, 174] width 745 height 348
click at [663, 251] on span "Exportar a Excel" at bounding box center [686, 246] width 80 height 14
